Goal: Task Accomplishment & Management: Use online tool/utility

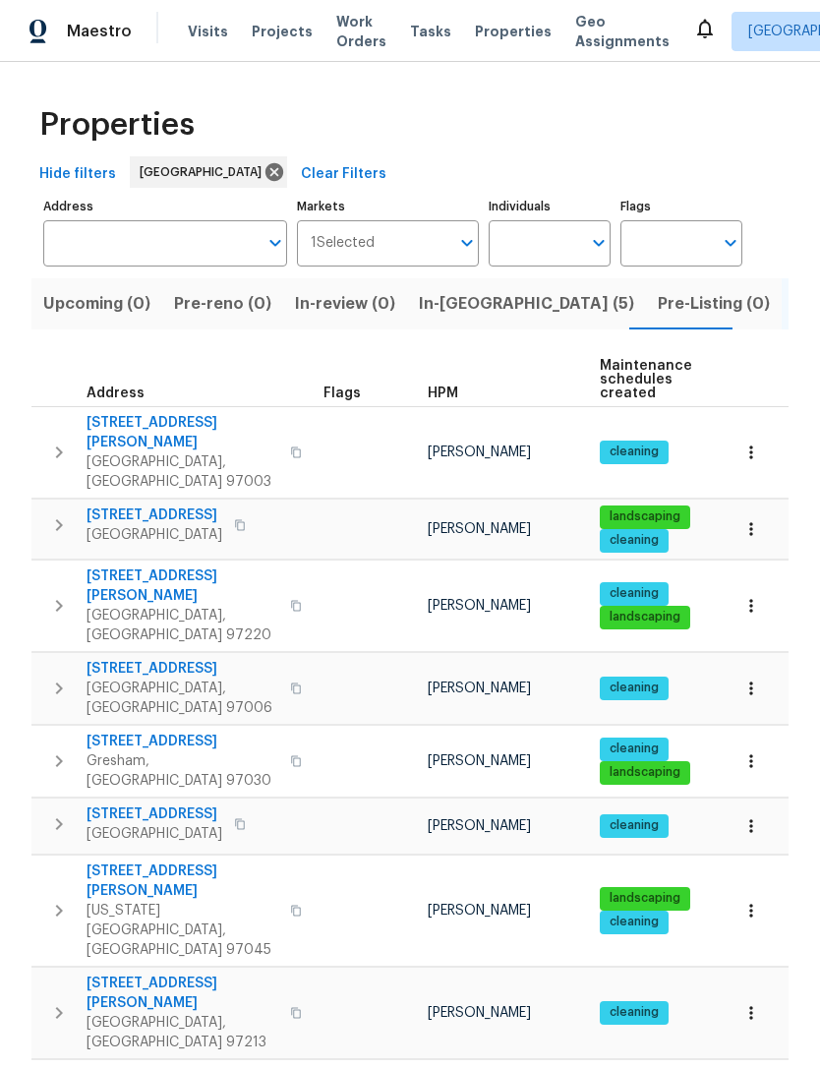
click at [56, 450] on icon "button" at bounding box center [59, 452] width 24 height 24
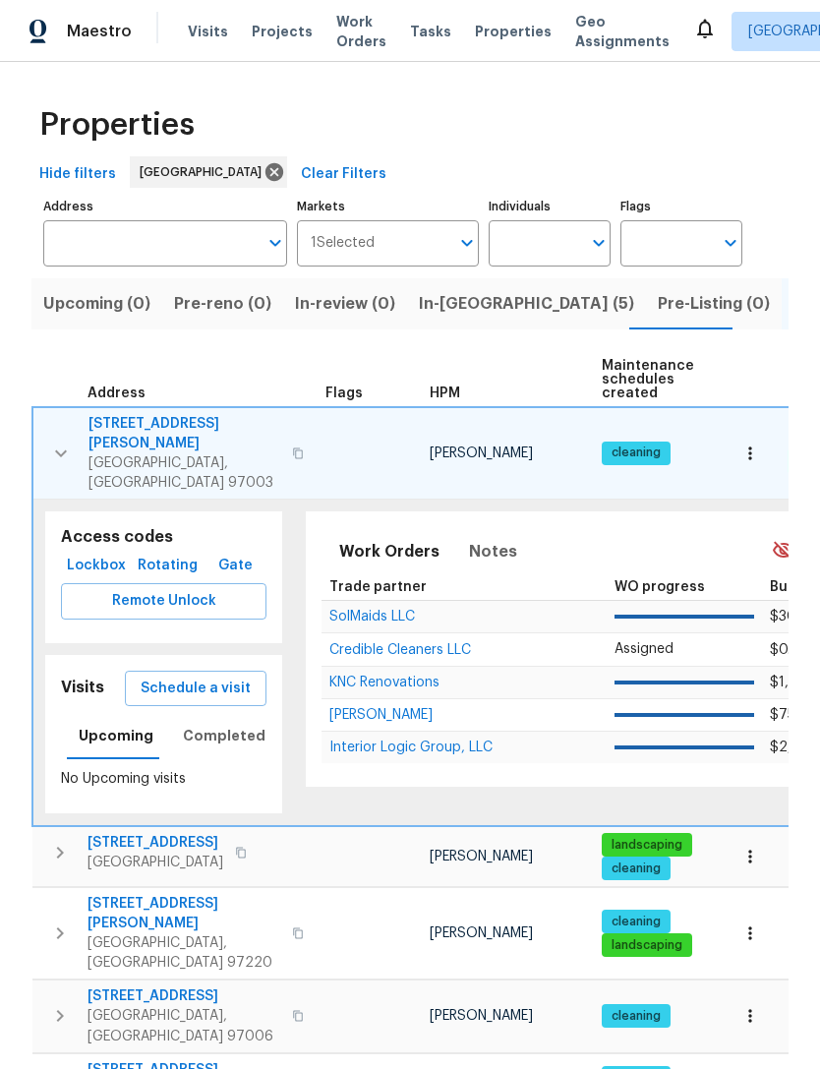
click at [220, 676] on span "Schedule a visit" at bounding box center [196, 688] width 110 height 25
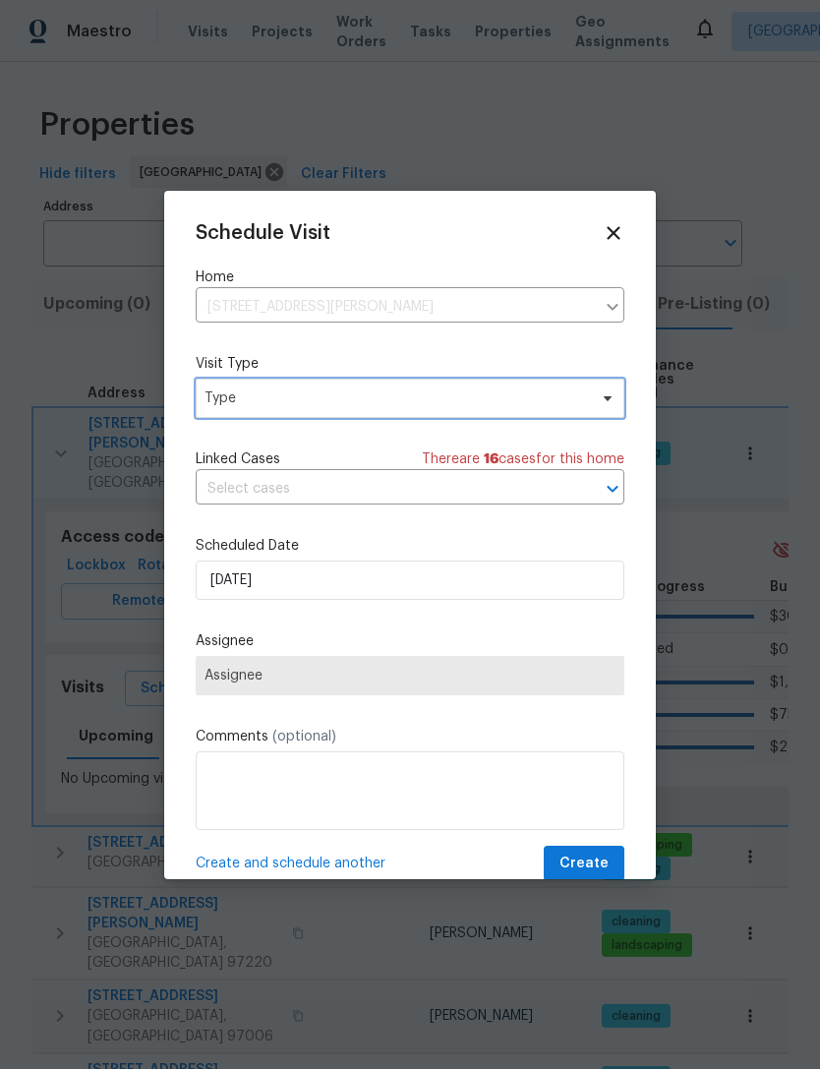
click at [401, 395] on span "Type" at bounding box center [395, 398] width 382 height 20
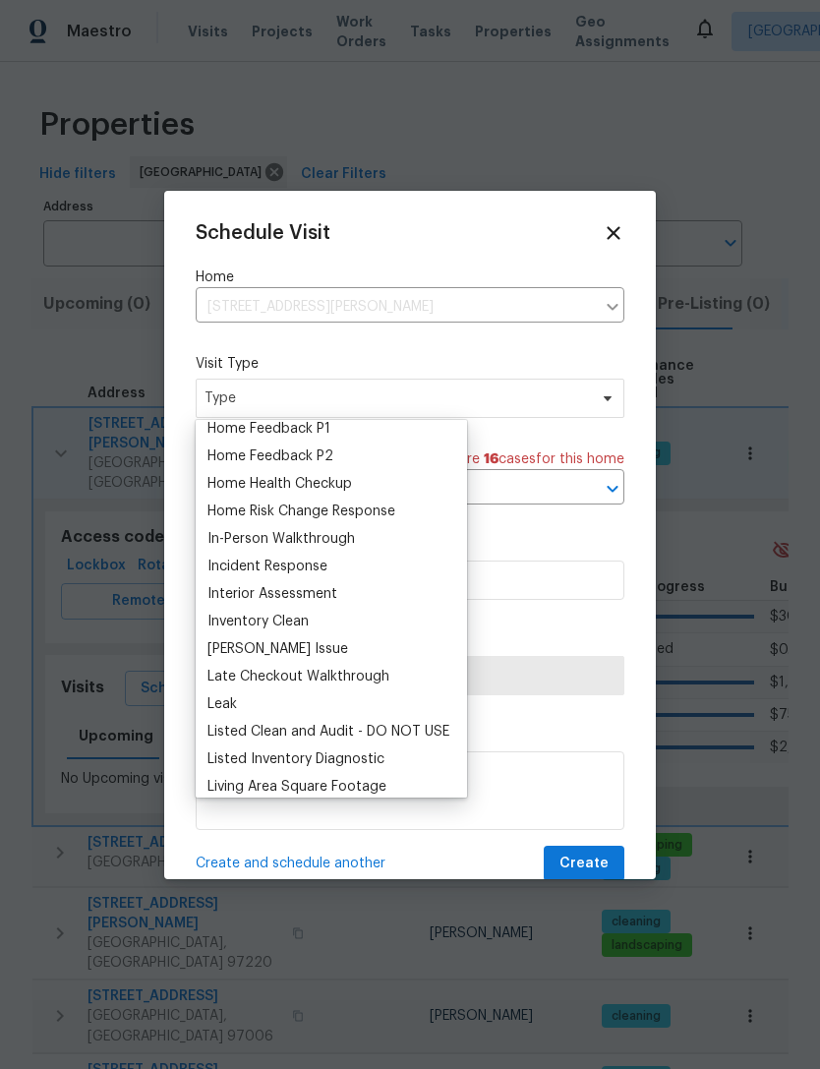
scroll to position [590, 0]
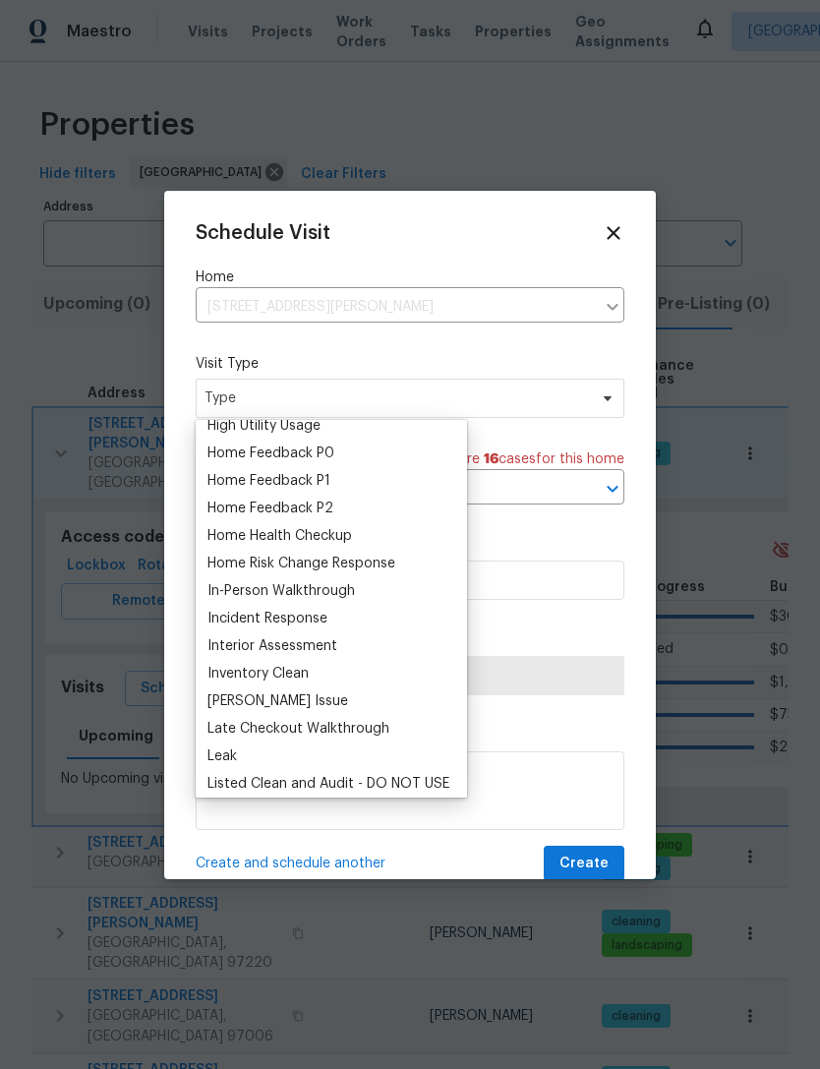
click at [328, 540] on div "Home Health Checkup" at bounding box center [279, 536] width 145 height 20
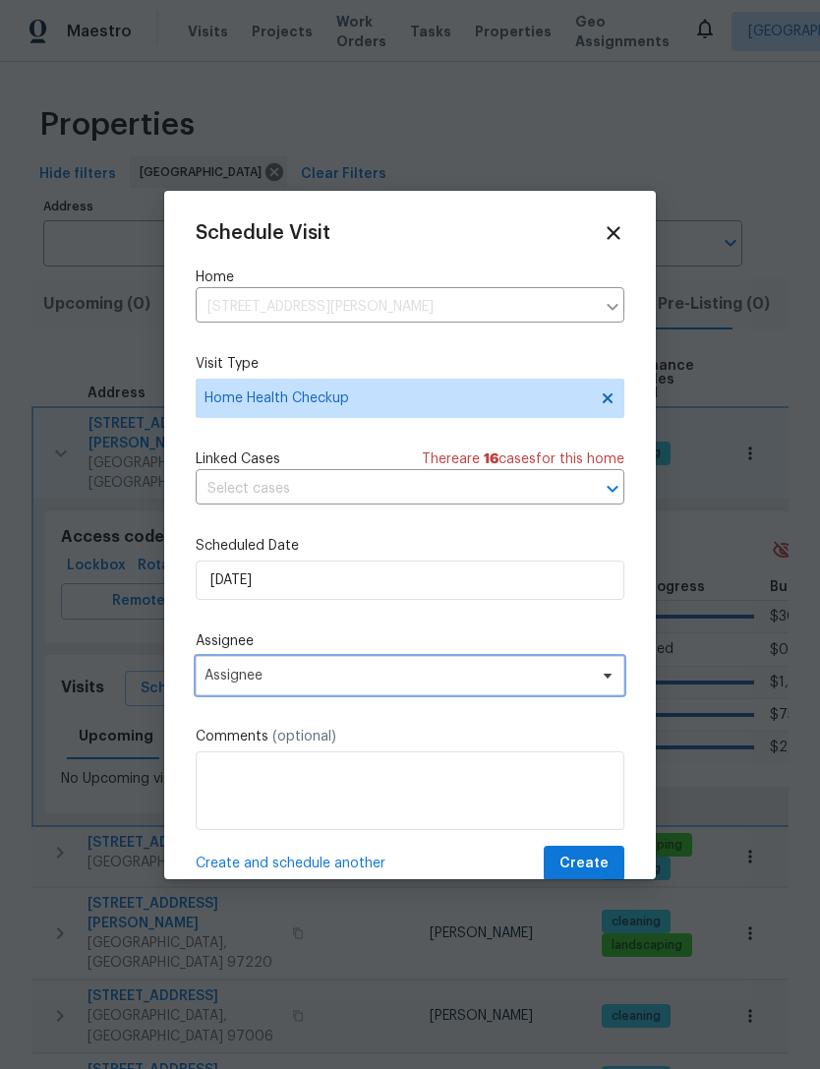
click at [409, 683] on span "Assignee" at bounding box center [396, 676] width 385 height 16
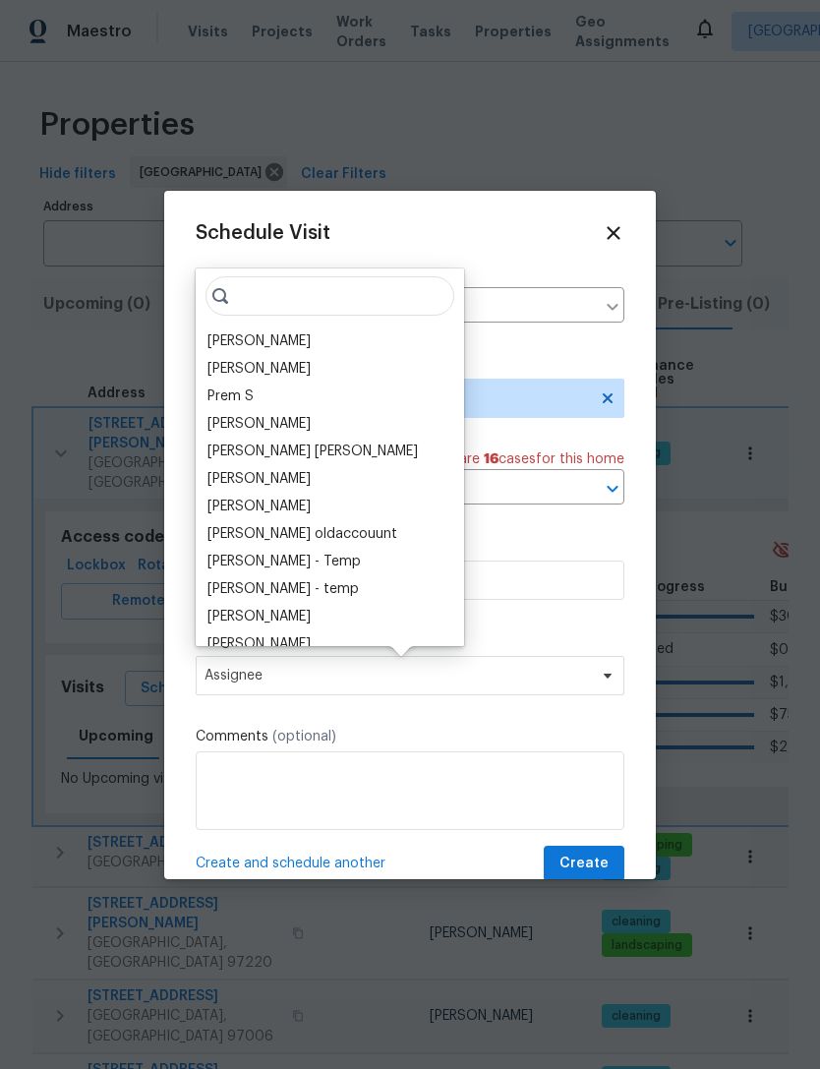
click at [259, 348] on div "[PERSON_NAME]" at bounding box center [258, 341] width 103 height 20
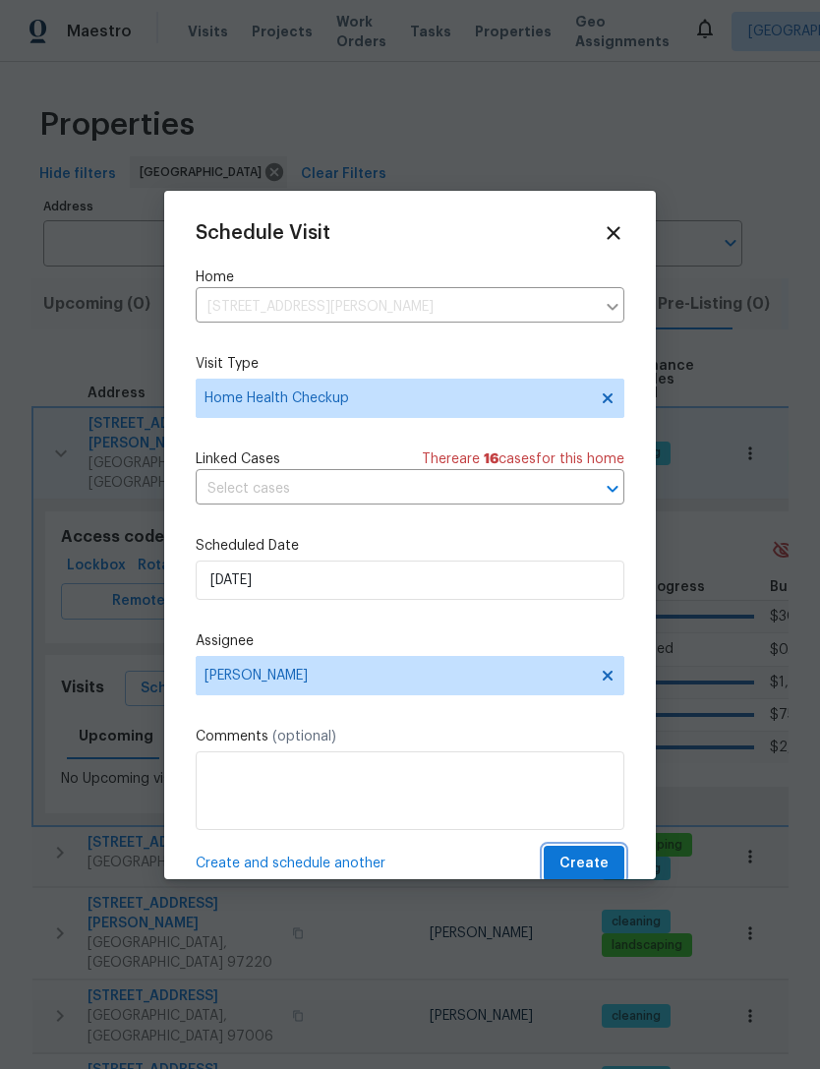
click at [594, 868] on span "Create" at bounding box center [583, 863] width 49 height 25
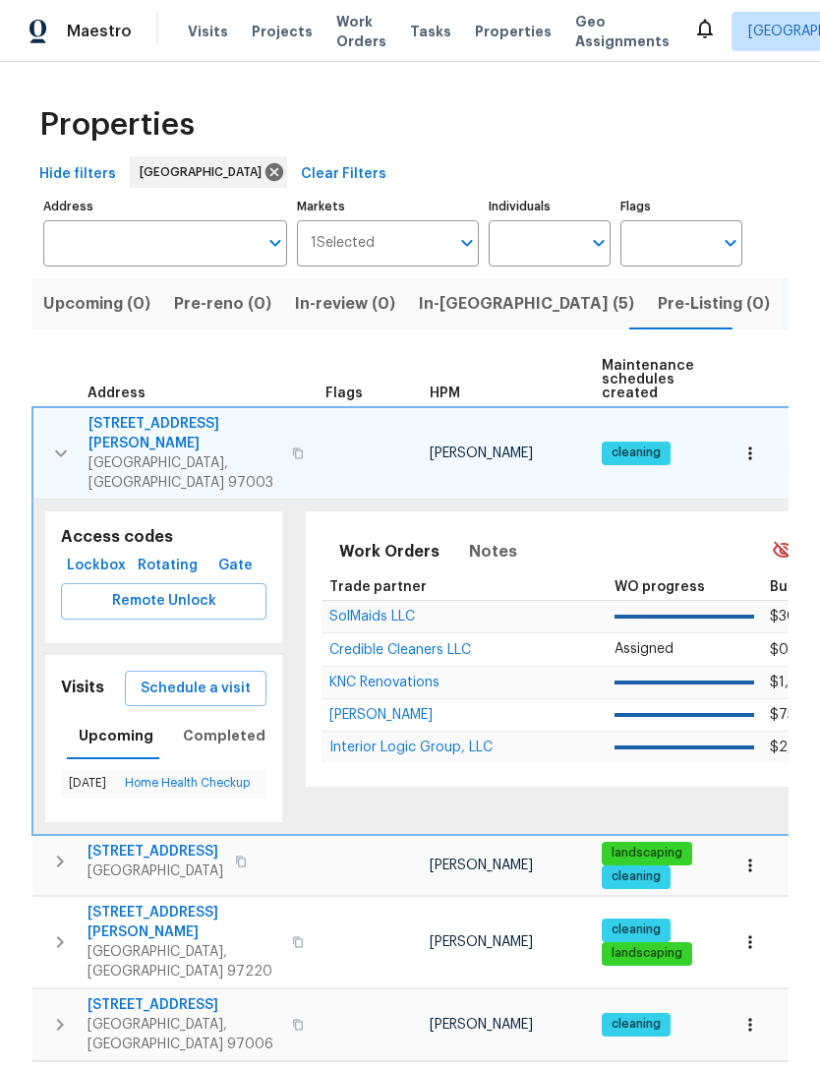
scroll to position [0, 0]
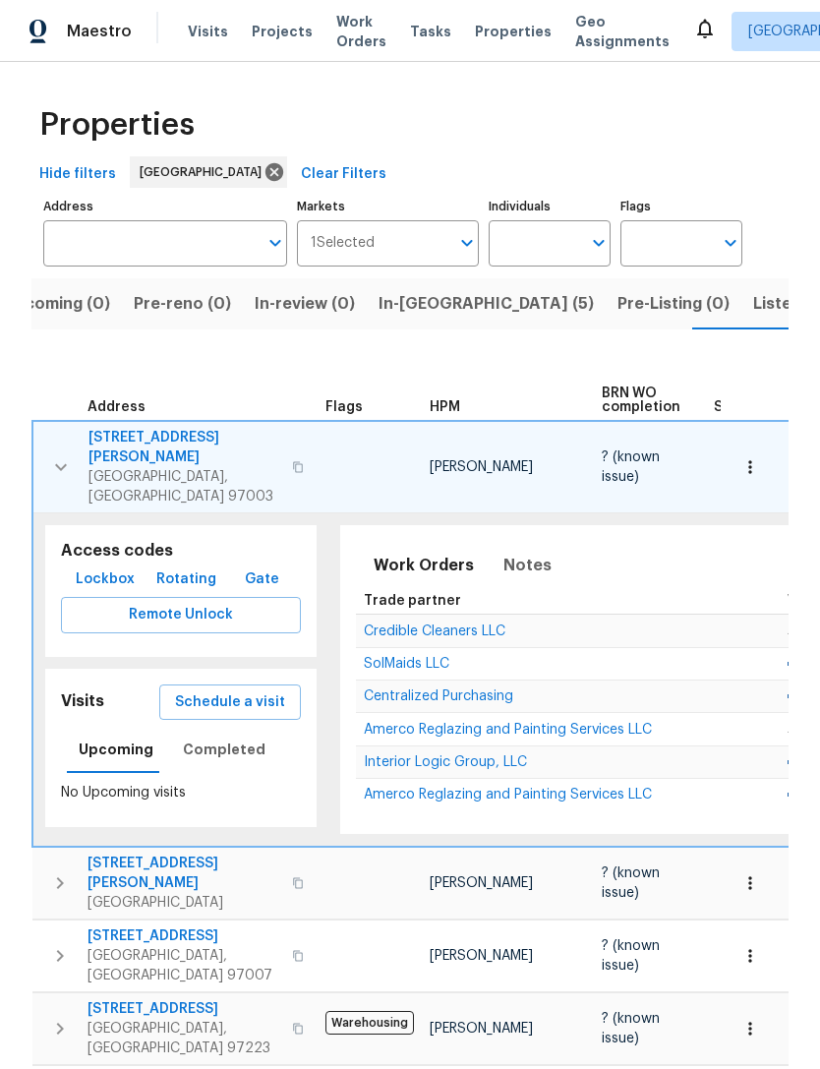
click at [753, 307] on span "Listed (22)" at bounding box center [795, 304] width 84 height 28
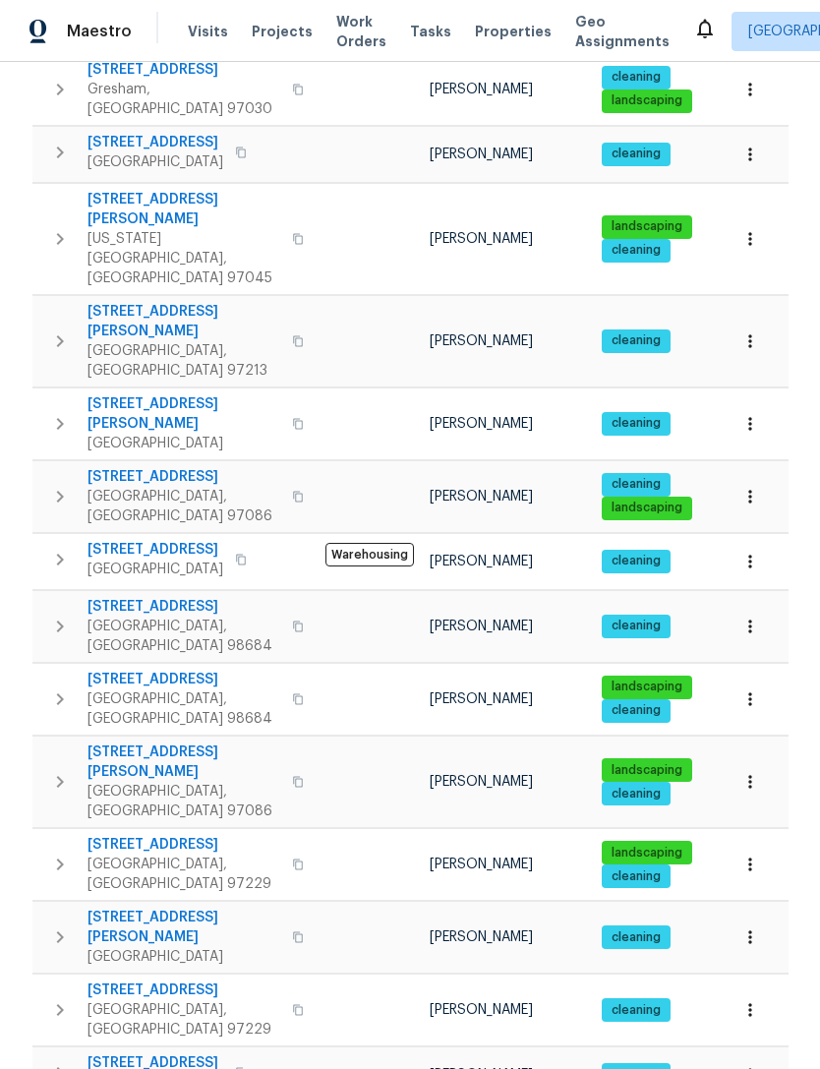
scroll to position [1007, 0]
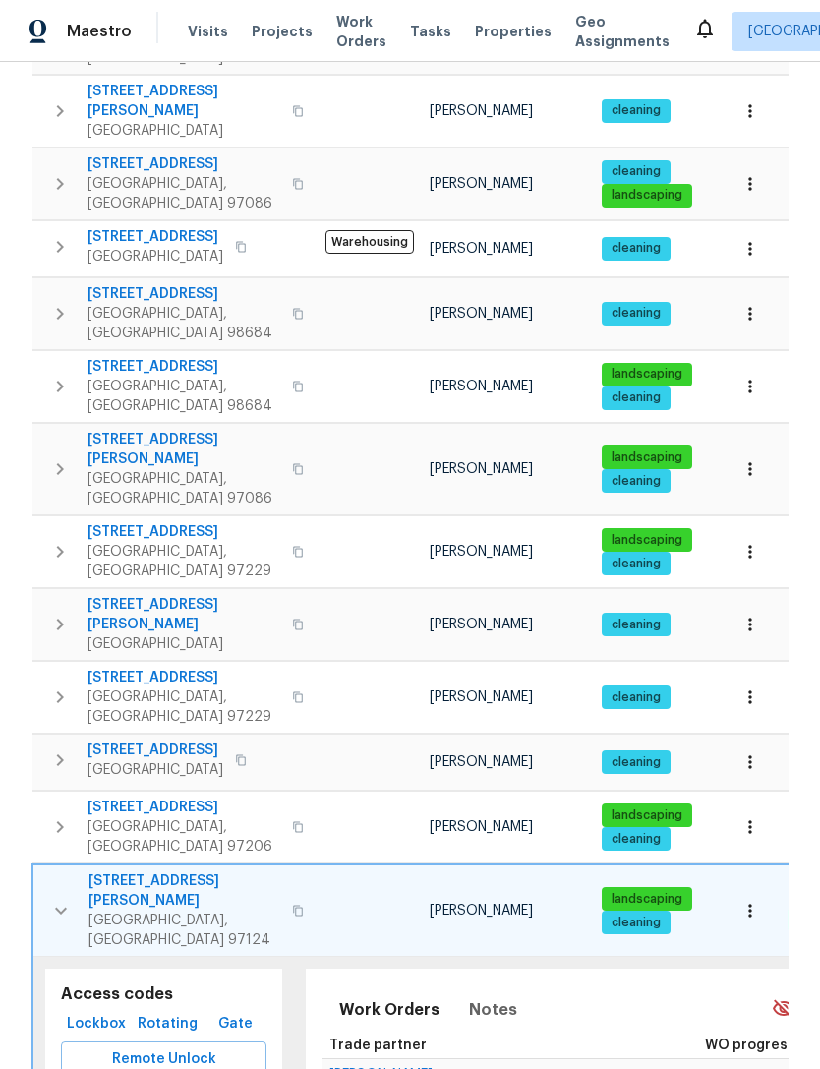
scroll to position [982, 0]
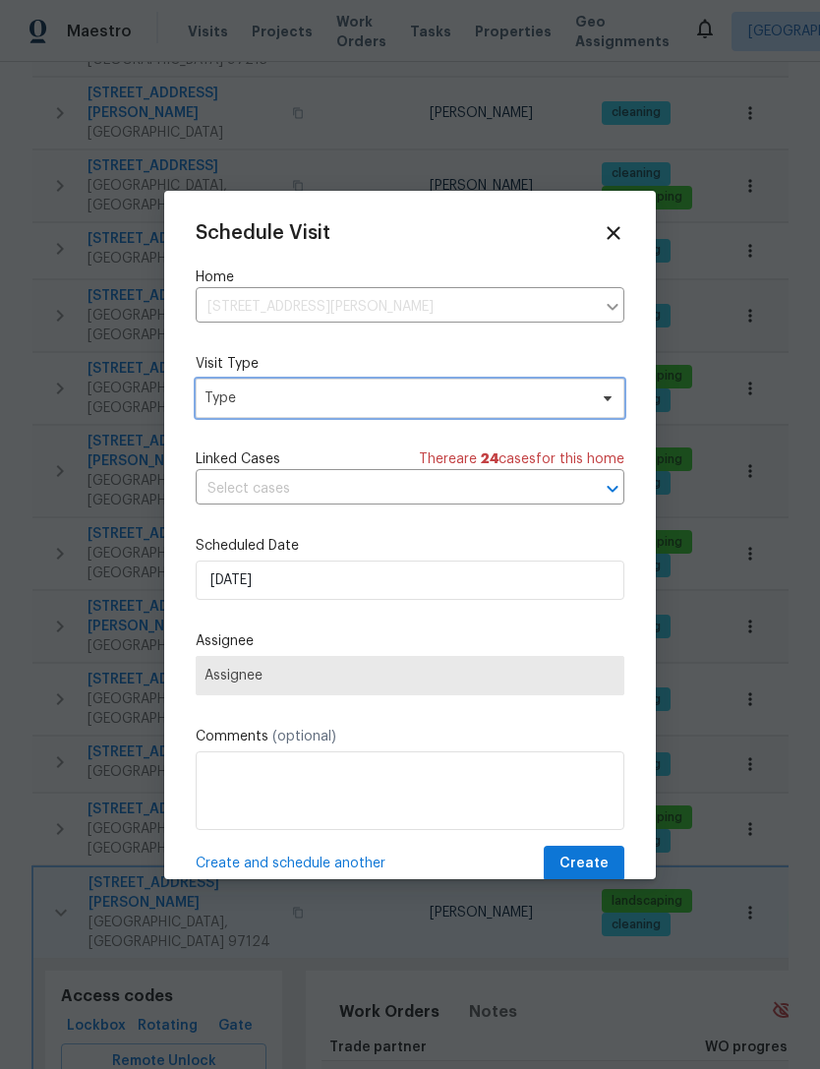
click at [599, 398] on span at bounding box center [605, 398] width 22 height 16
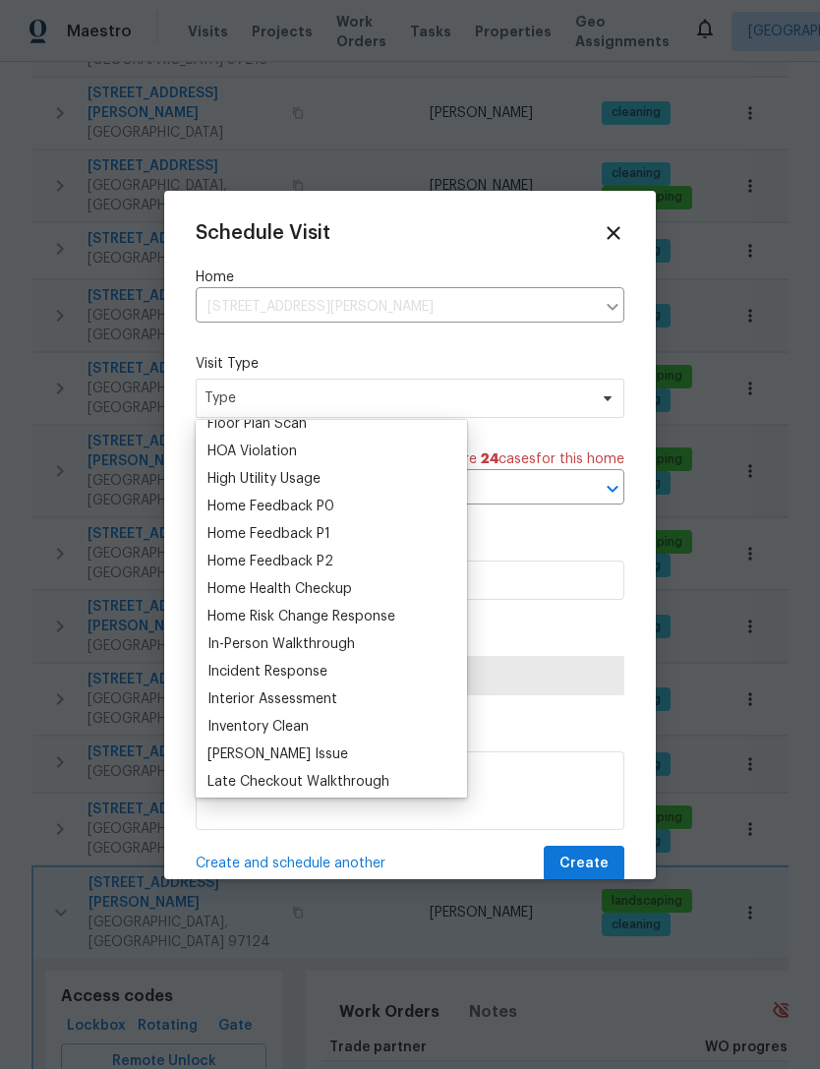
scroll to position [538, 0]
click at [329, 596] on div "Home Health Checkup" at bounding box center [279, 588] width 145 height 20
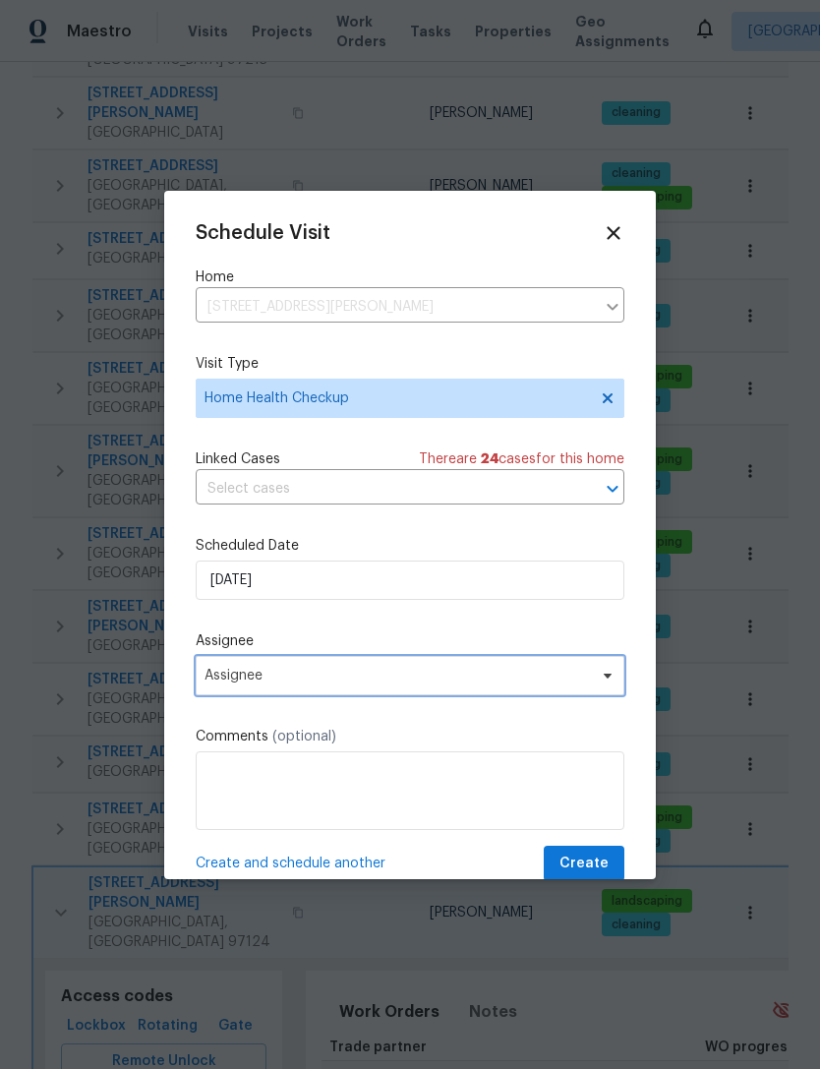
click at [601, 691] on span "Assignee" at bounding box center [410, 675] width 429 height 39
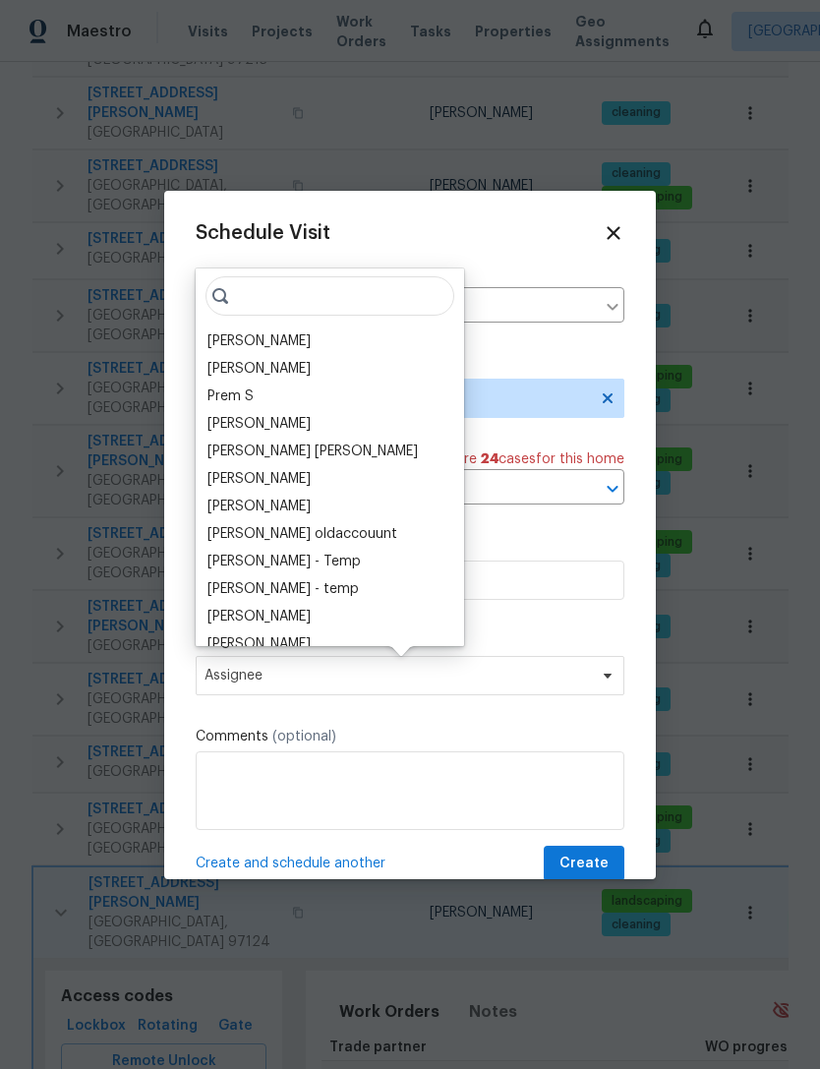
click at [274, 344] on div "[PERSON_NAME]" at bounding box center [258, 341] width 103 height 20
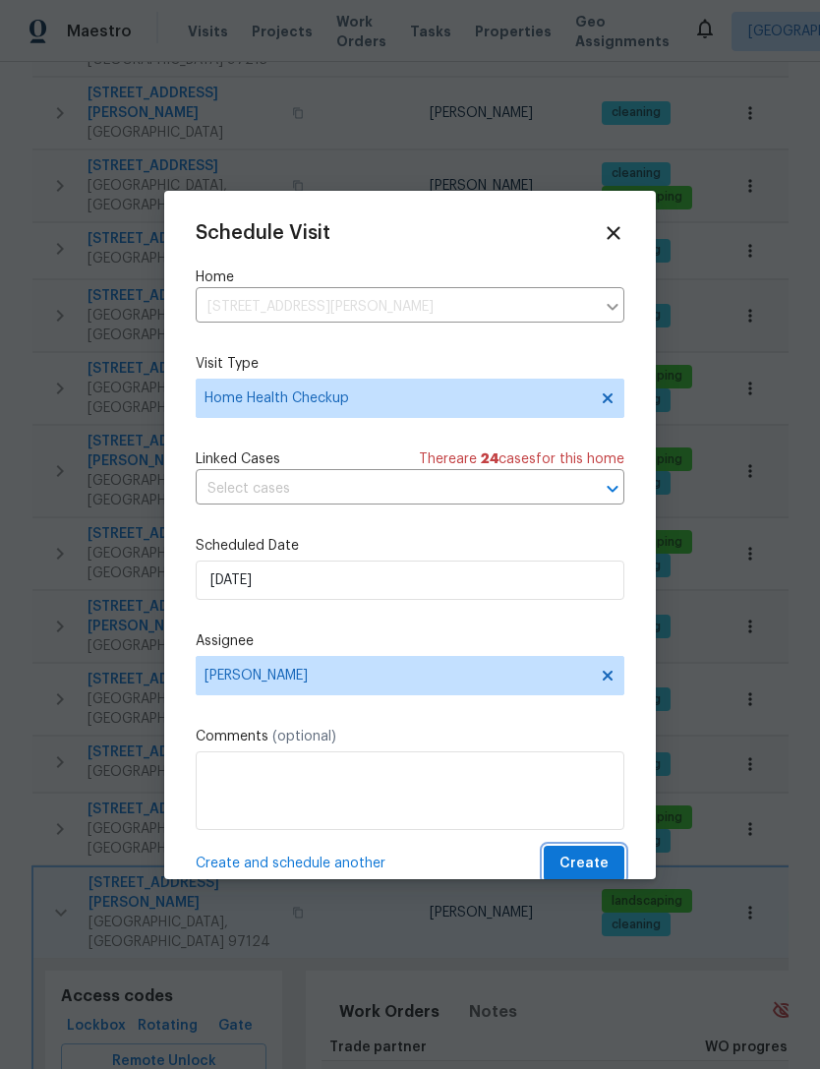
click at [587, 864] on span "Create" at bounding box center [583, 863] width 49 height 25
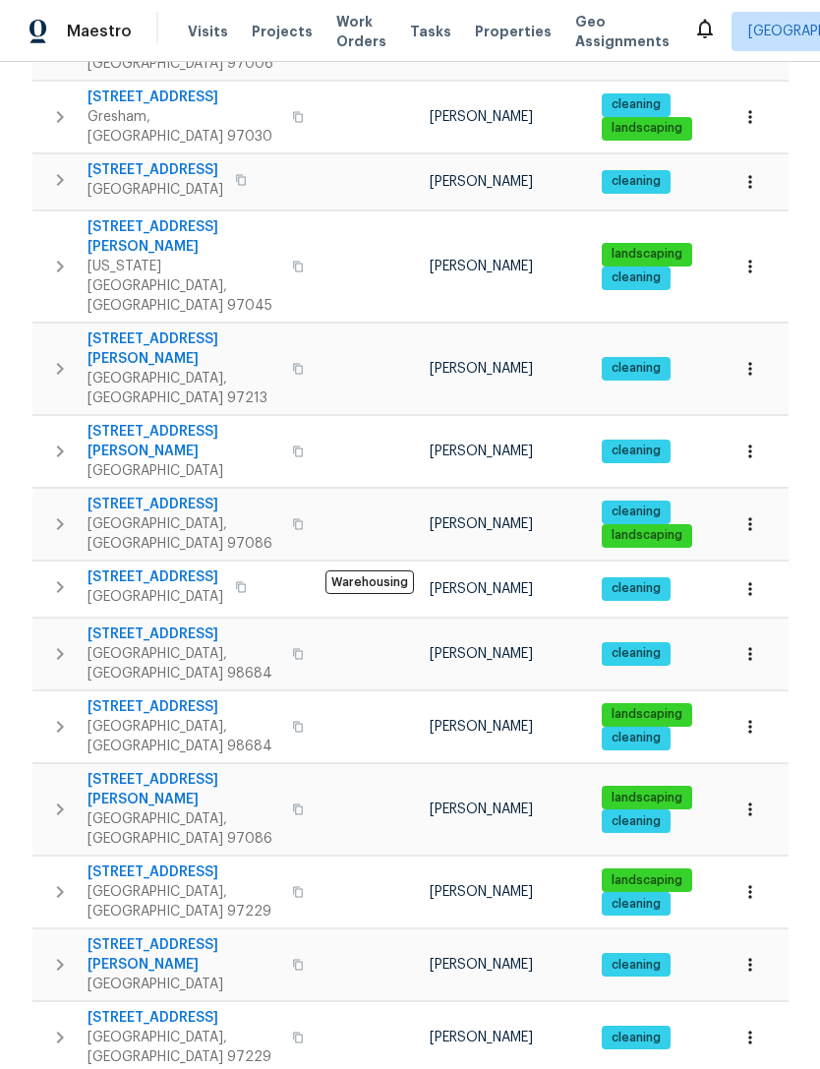
scroll to position [642, 0]
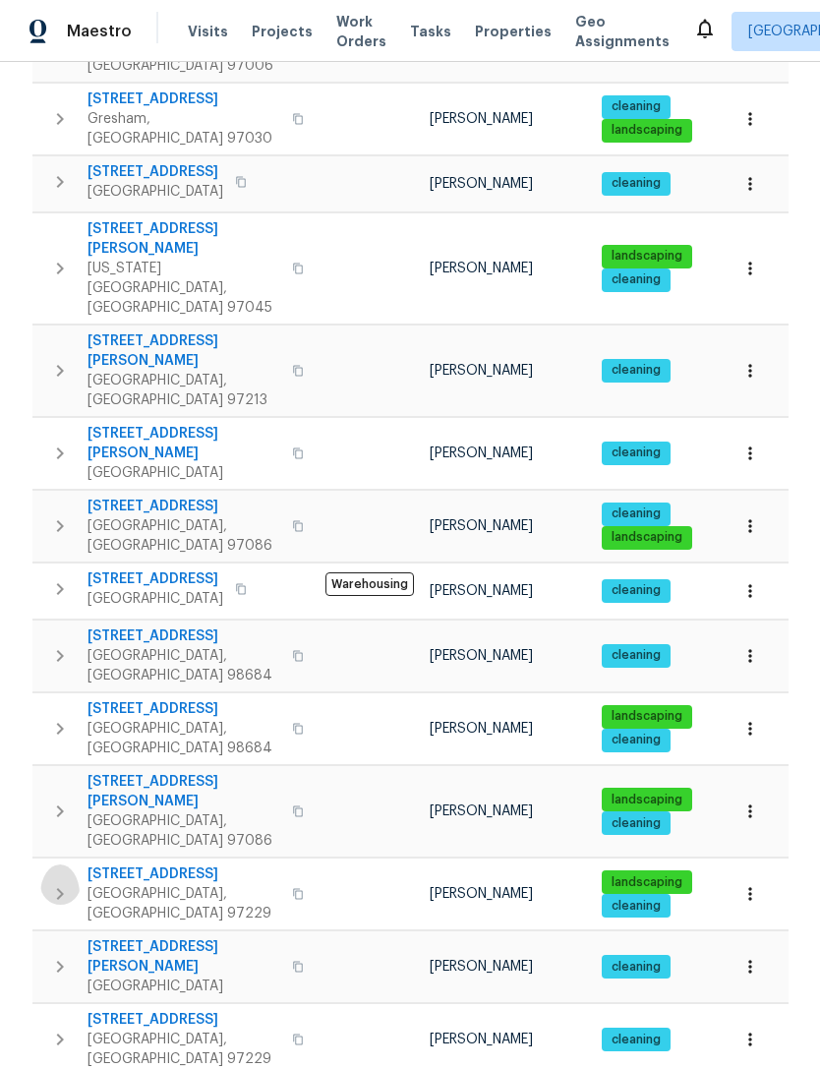
click at [59, 882] on icon "button" at bounding box center [60, 894] width 24 height 24
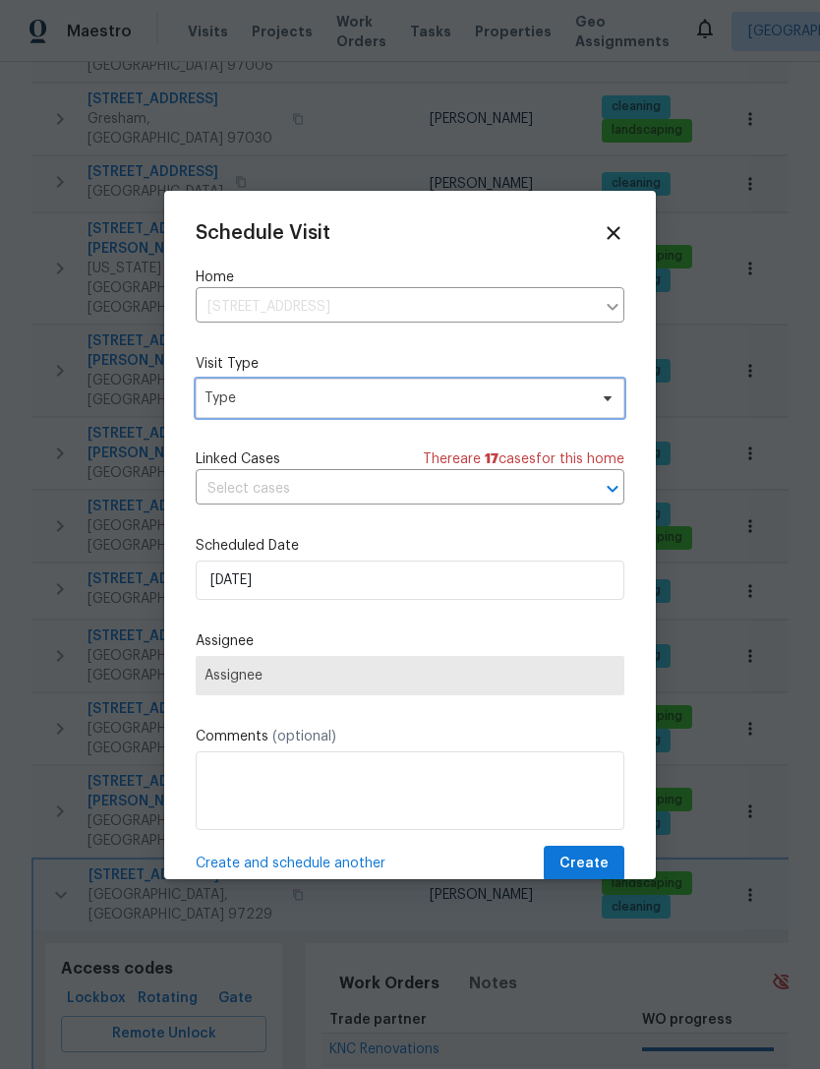
click at [462, 402] on span "Type" at bounding box center [395, 398] width 382 height 20
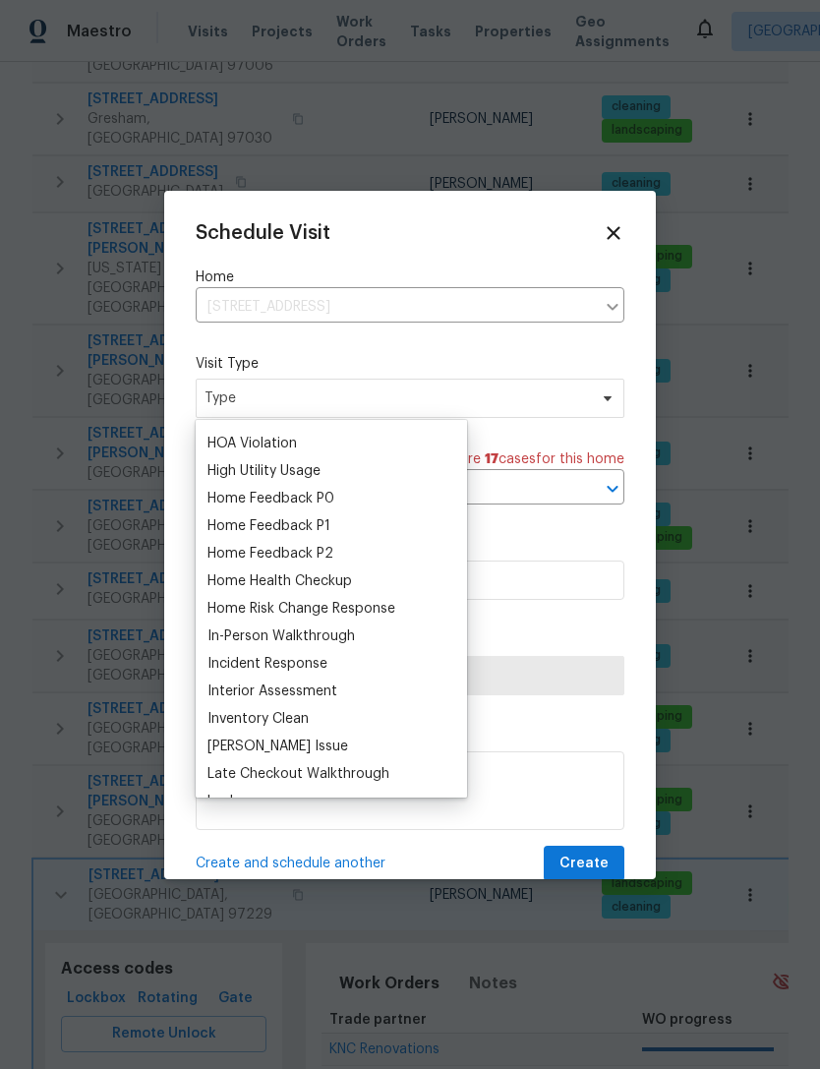
scroll to position [555, 0]
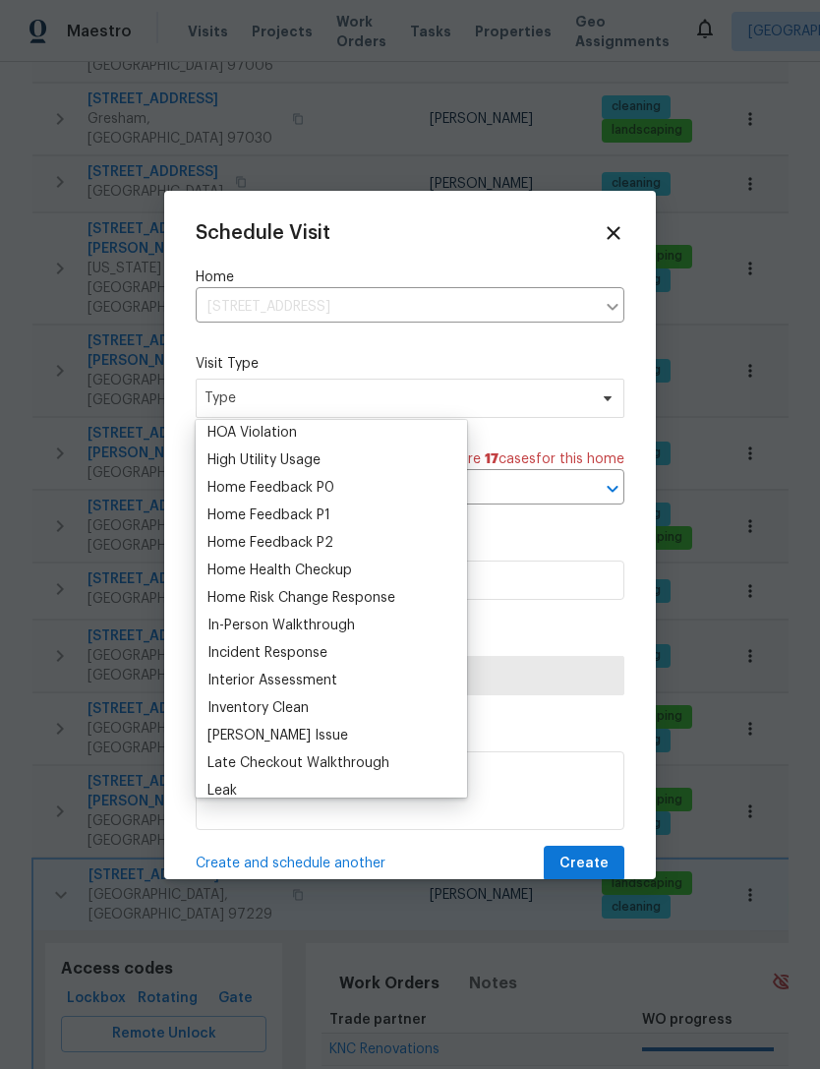
click at [323, 575] on div "Home Health Checkup" at bounding box center [279, 570] width 145 height 20
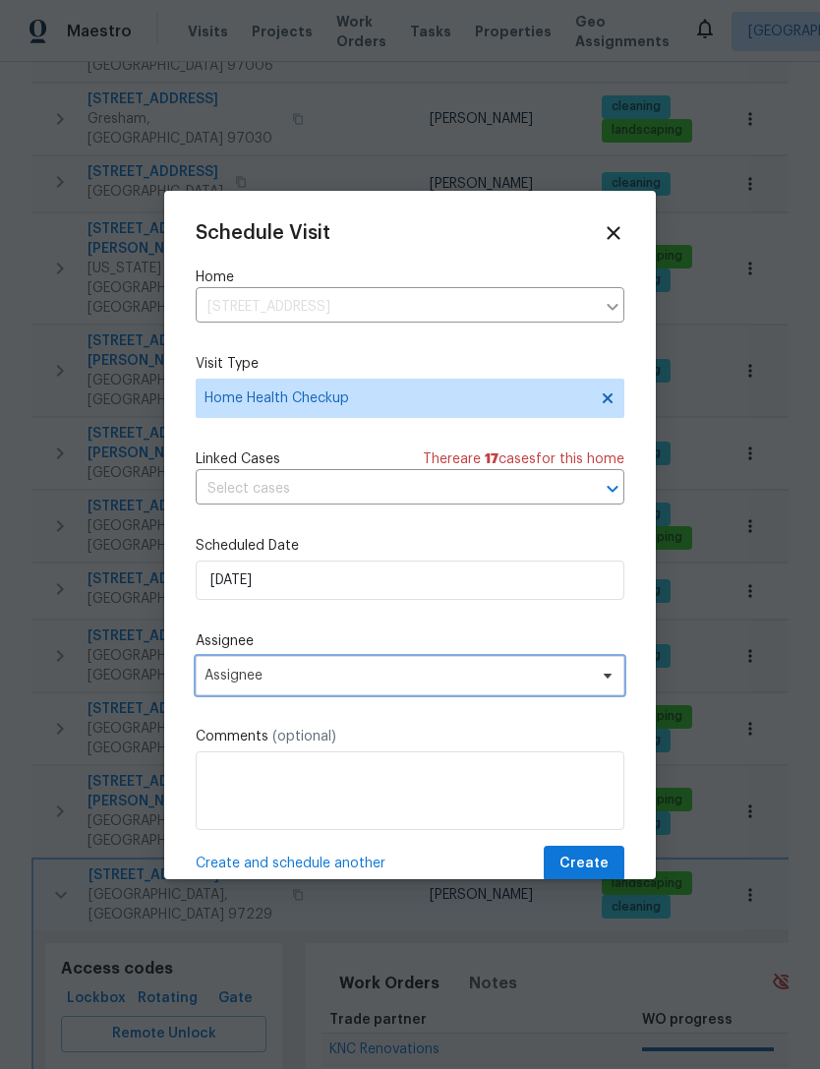
click at [361, 678] on span "Assignee" at bounding box center [396, 676] width 385 height 16
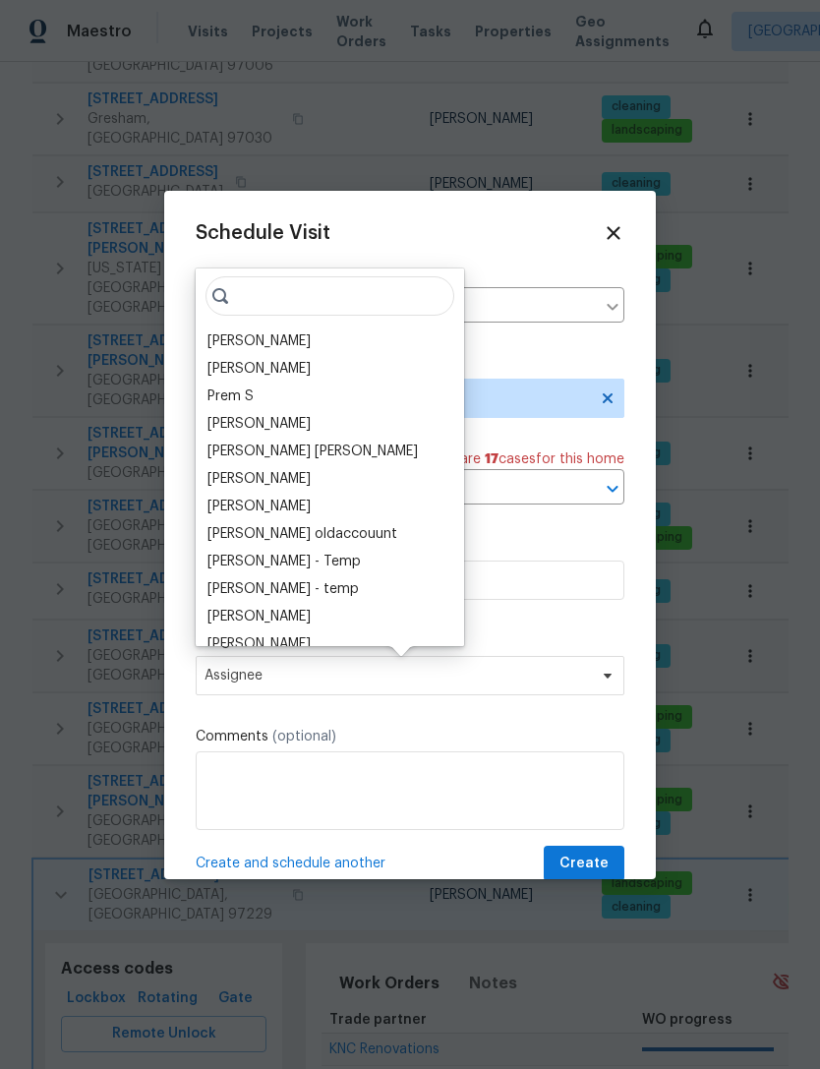
click at [266, 339] on div "[PERSON_NAME]" at bounding box center [258, 341] width 103 height 20
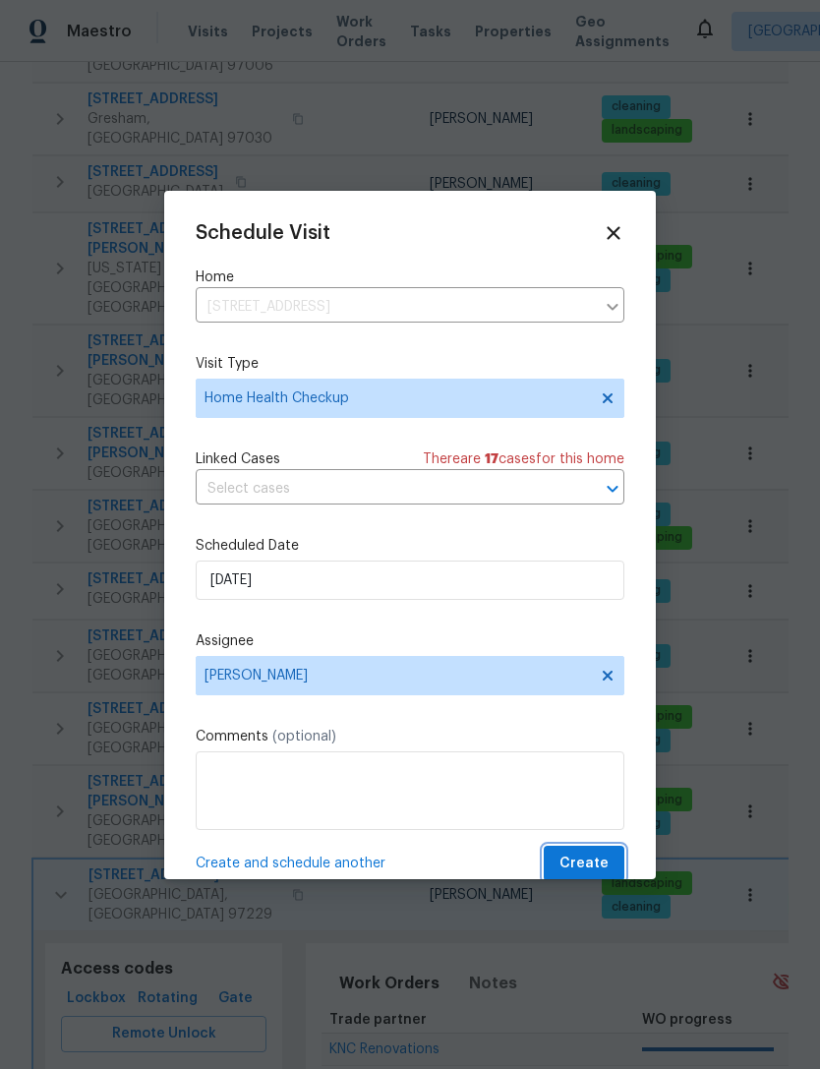
click at [600, 863] on span "Create" at bounding box center [583, 863] width 49 height 25
